Goal: Information Seeking & Learning: Learn about a topic

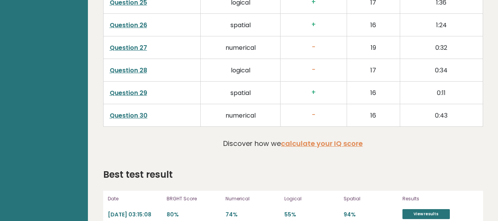
scroll to position [1732, 0]
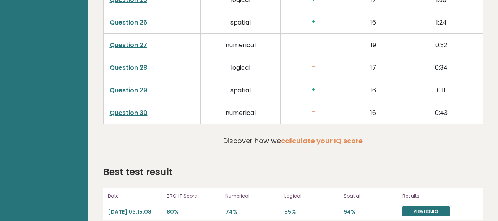
click at [122, 108] on link "Question 30" at bounding box center [129, 112] width 38 height 9
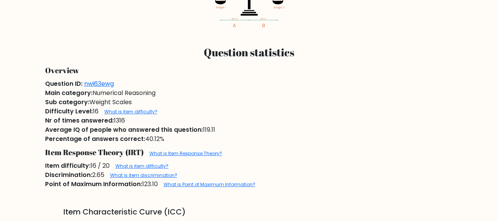
scroll to position [444, 0]
